Goal: Task Accomplishment & Management: Use online tool/utility

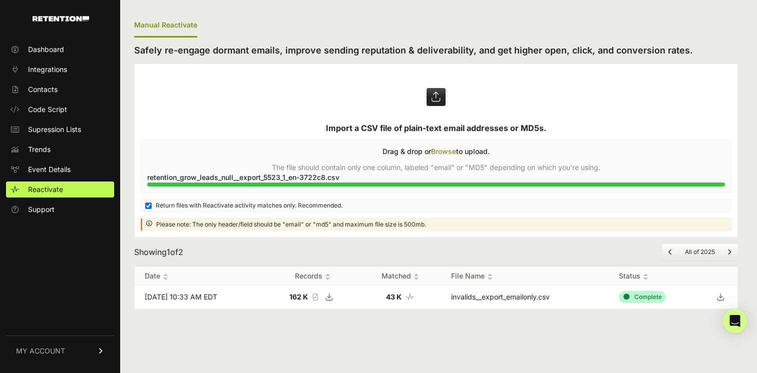
click at [478, 335] on div "Manual Reactivate Safely re-engage dormant emails, improve sending reputation &…" at bounding box center [435, 186] width 631 height 373
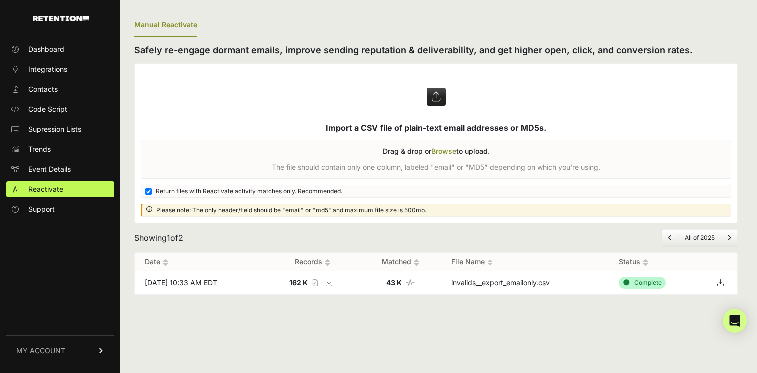
click at [266, 295] on table "Date Records Matched File Name Status [DATE] 10:33 AM EDT 162 K Record count of…" at bounding box center [436, 274] width 602 height 42
click at [281, 240] on div "Showing 1 of 2 All of 2025" at bounding box center [435, 238] width 603 height 17
click at [448, 148] on label at bounding box center [436, 143] width 602 height 159
click at [0, 0] on input "file" at bounding box center [0, 0] width 0 height 0
click at [439, 154] on label at bounding box center [436, 143] width 602 height 159
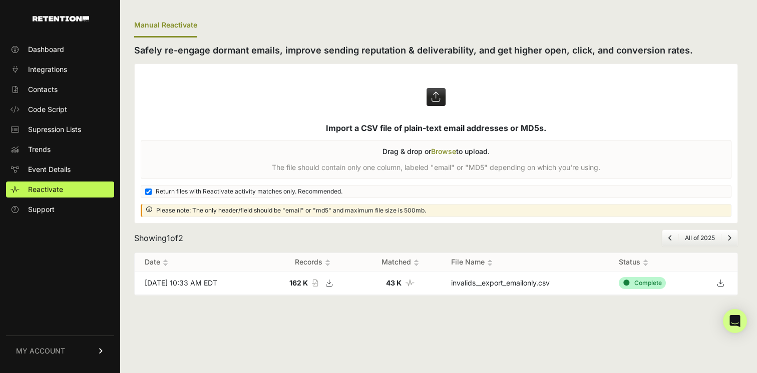
click at [0, 0] on input "file" at bounding box center [0, 0] width 0 height 0
click at [432, 159] on label at bounding box center [436, 143] width 602 height 159
click at [0, 0] on input "file" at bounding box center [0, 0] width 0 height 0
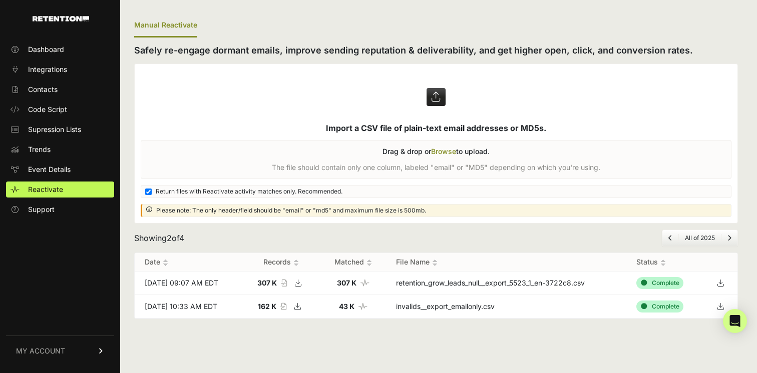
click at [720, 282] on icon at bounding box center [720, 283] width 14 height 15
